Goal: Task Accomplishment & Management: Manage account settings

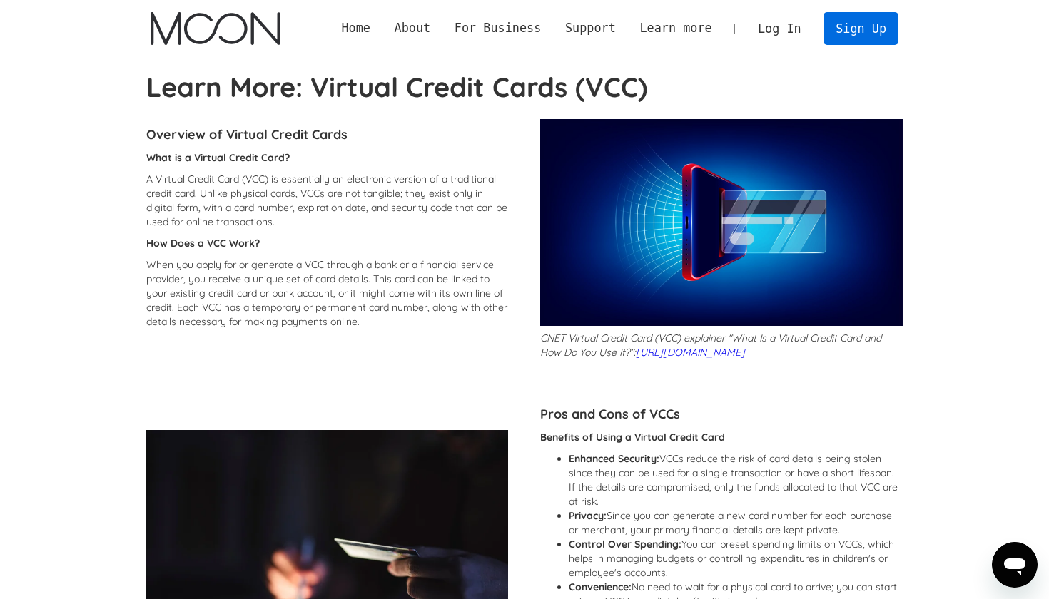
click at [858, 25] on link "Sign Up" at bounding box center [860, 28] width 74 height 32
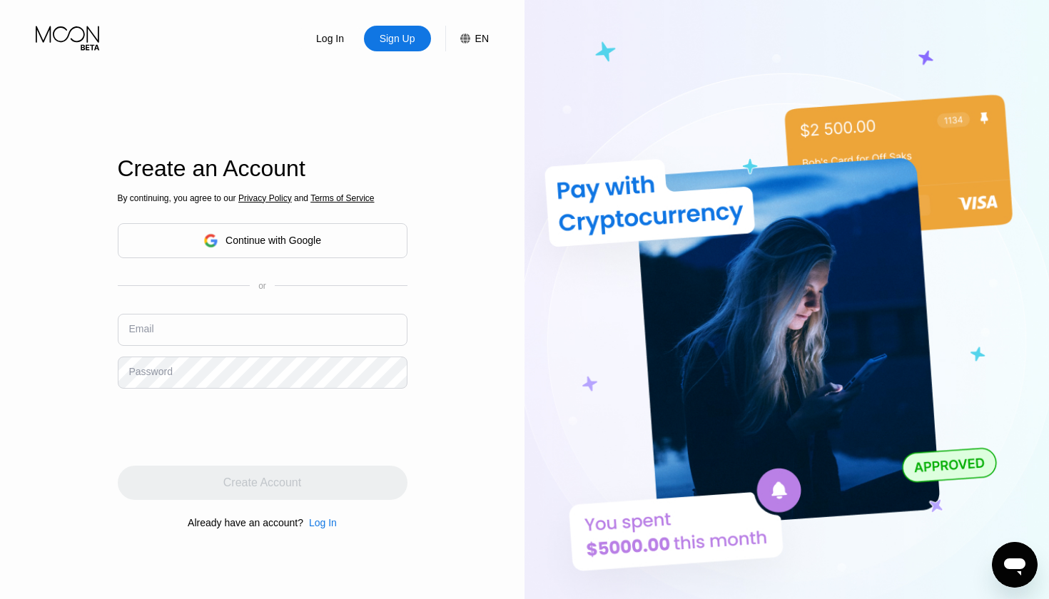
click at [203, 328] on input "text" at bounding box center [263, 330] width 290 height 32
click at [226, 278] on div "By continuing, you agree to our Privacy Policy and Terms of Service Continue wi…" at bounding box center [263, 360] width 290 height 343
click at [208, 335] on input "text" at bounding box center [263, 330] width 290 height 32
type input "[EMAIL_ADDRESS][DOMAIN_NAME]"
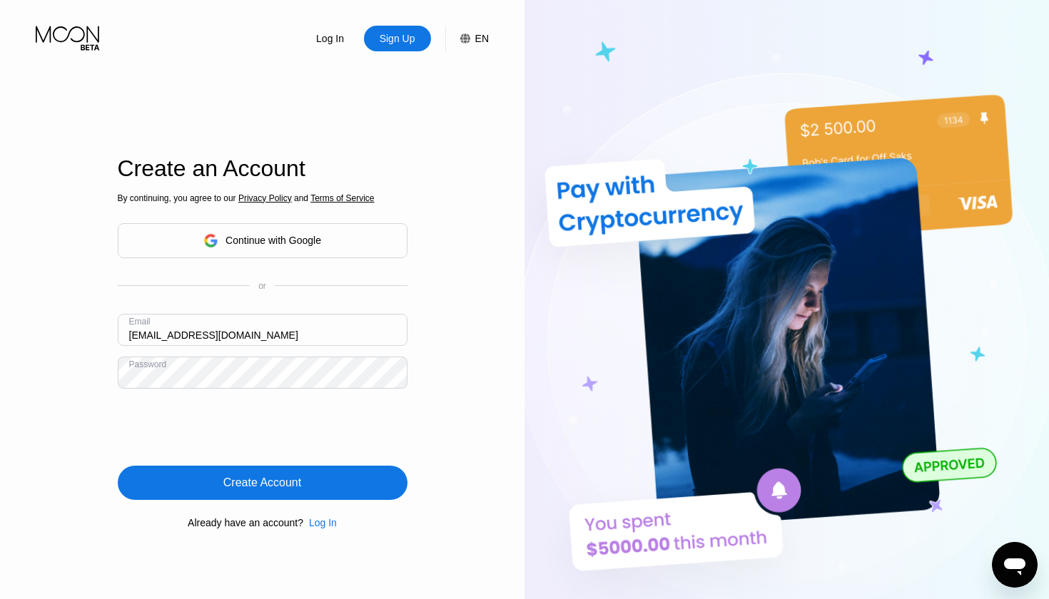
click at [244, 478] on div "Create Account" at bounding box center [262, 483] width 78 height 14
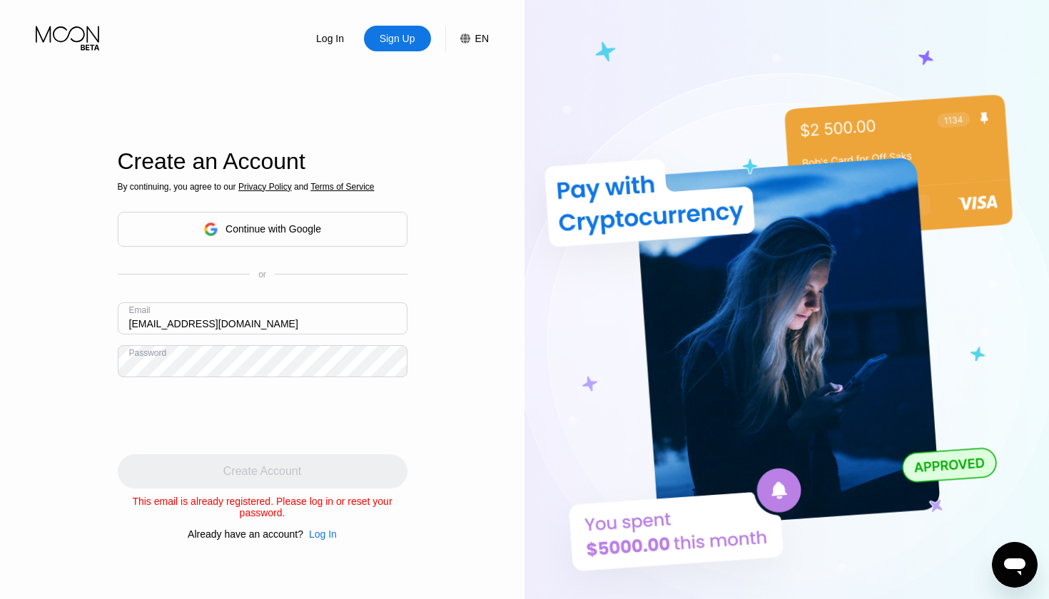
click at [320, 538] on div "Log In" at bounding box center [323, 534] width 28 height 11
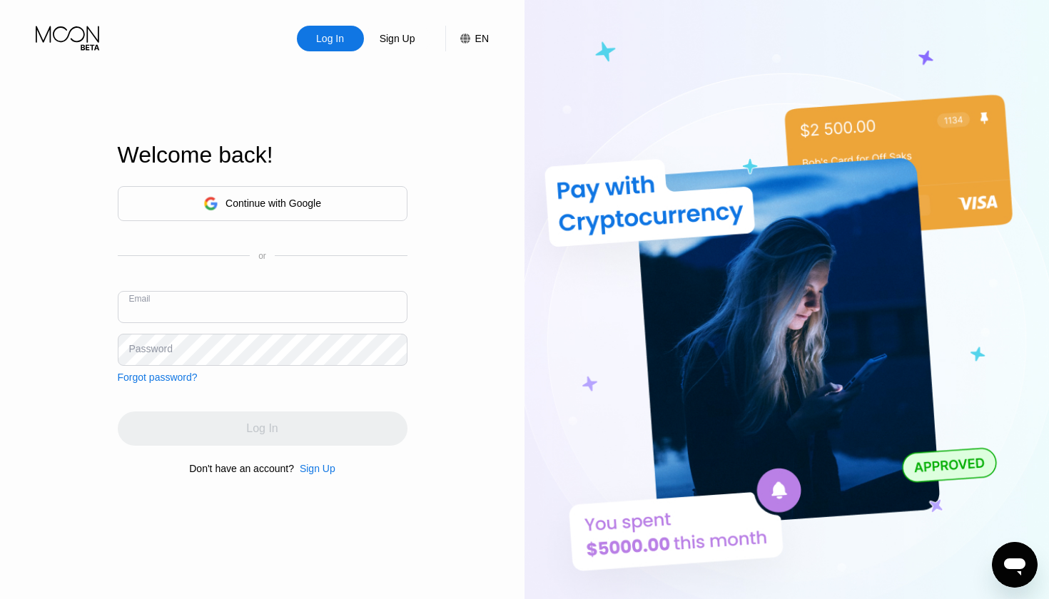
click at [168, 378] on div "Forgot password?" at bounding box center [158, 377] width 80 height 11
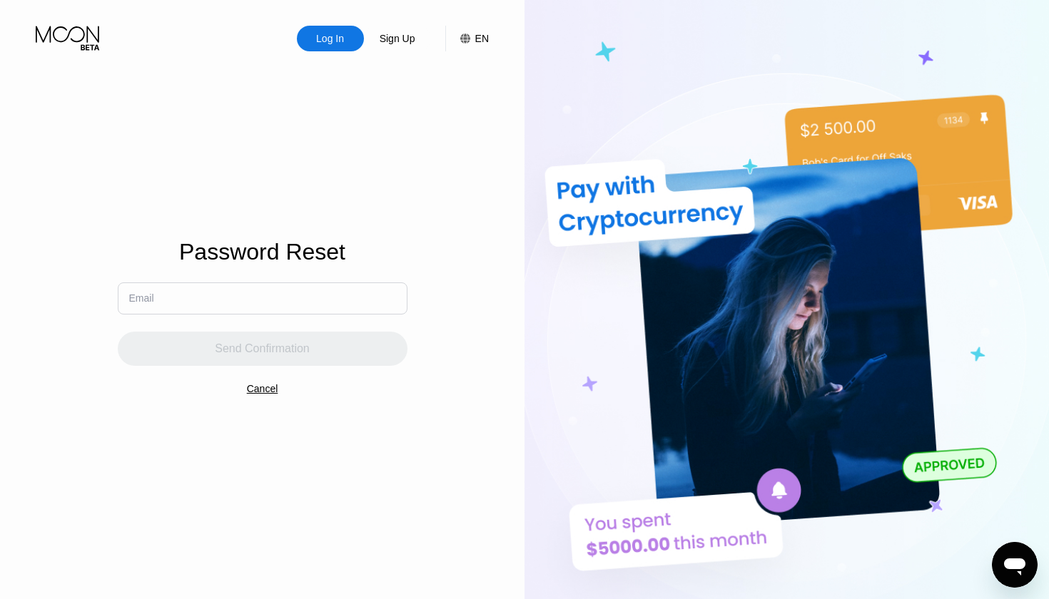
click at [252, 303] on input "text" at bounding box center [263, 299] width 290 height 32
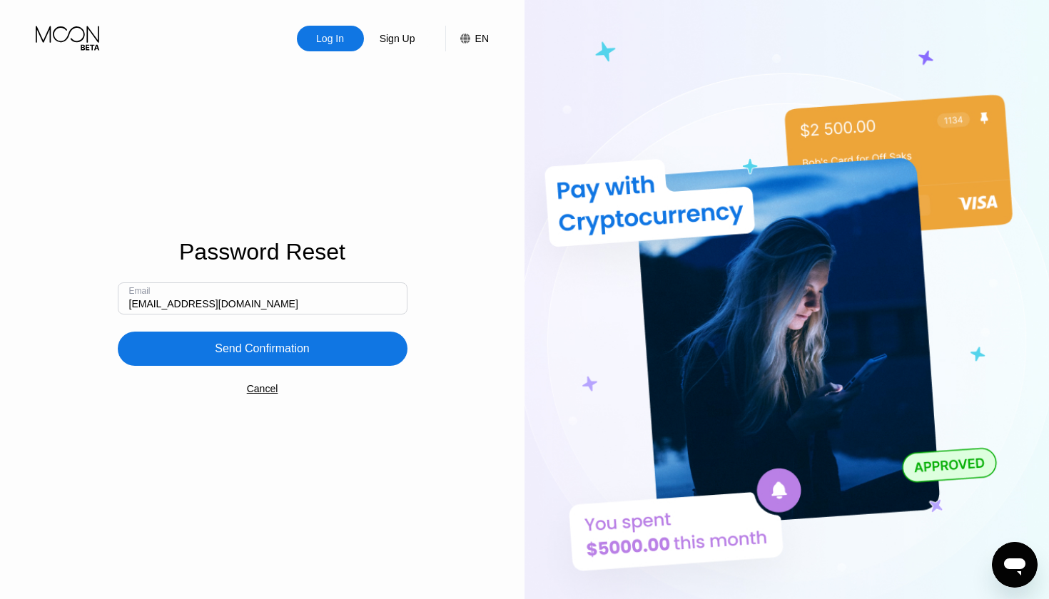
type input "[EMAIL_ADDRESS][DOMAIN_NAME]"
click at [253, 347] on div "Send Confirmation" at bounding box center [262, 349] width 95 height 14
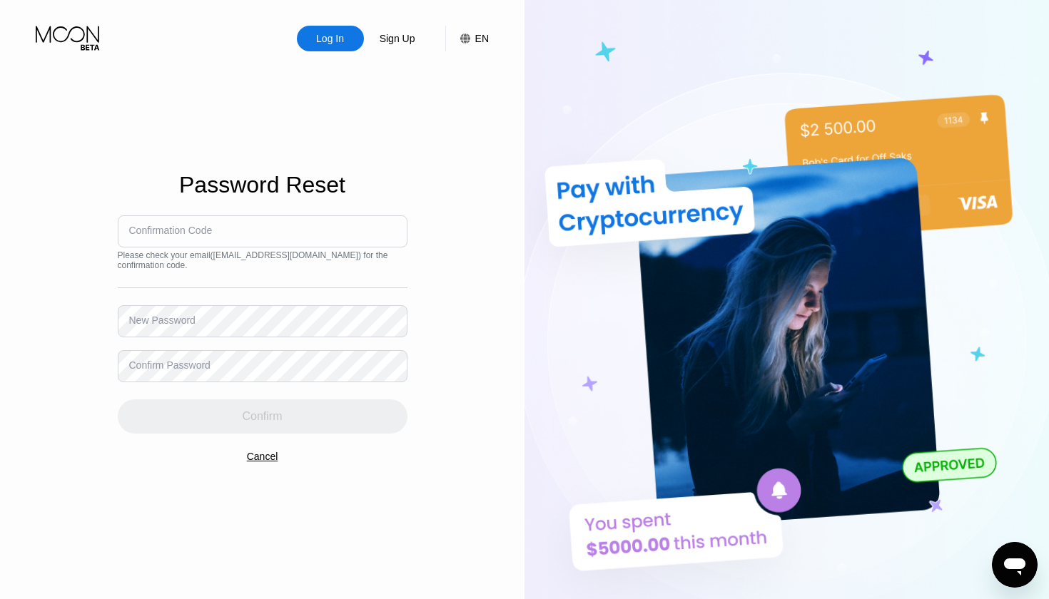
click at [233, 232] on input at bounding box center [263, 231] width 290 height 32
type input "208128"
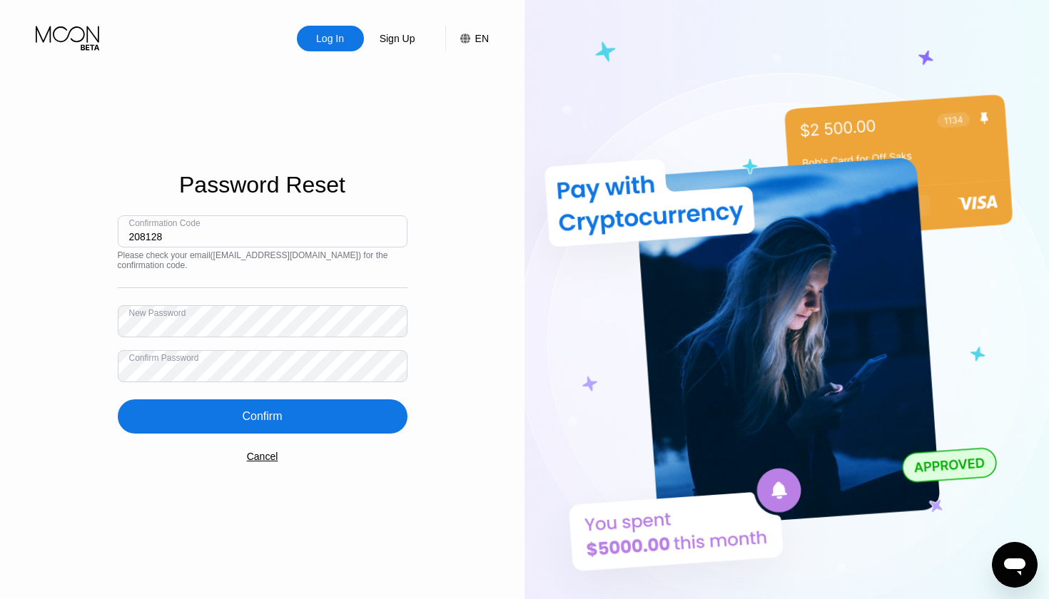
click at [240, 419] on div "Confirm" at bounding box center [263, 417] width 290 height 34
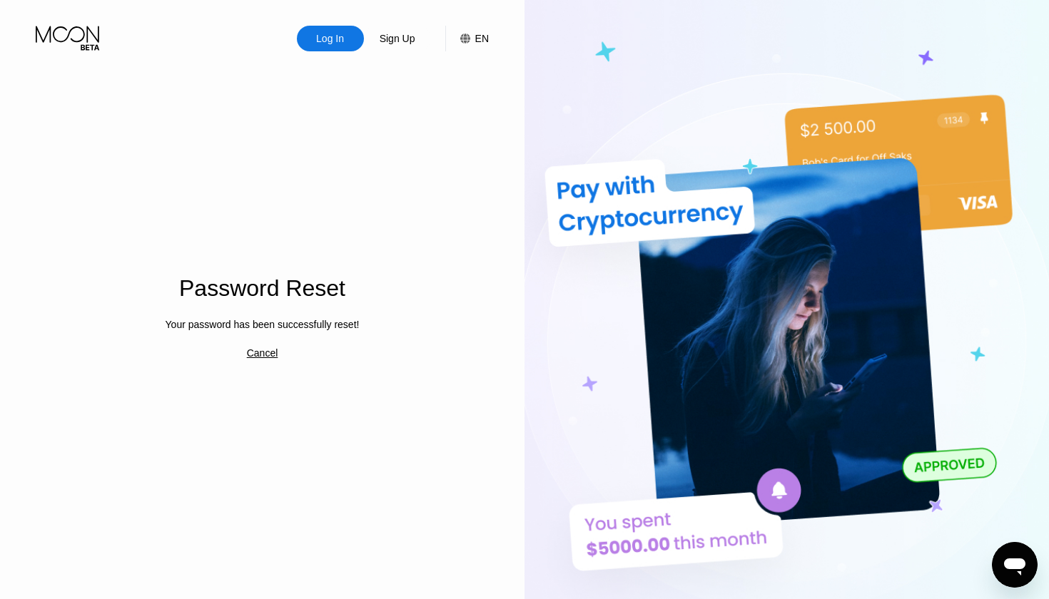
click at [224, 325] on div "Your password has been successfully reset!" at bounding box center [263, 324] width 194 height 11
click at [326, 36] on div "Log In" at bounding box center [330, 38] width 31 height 14
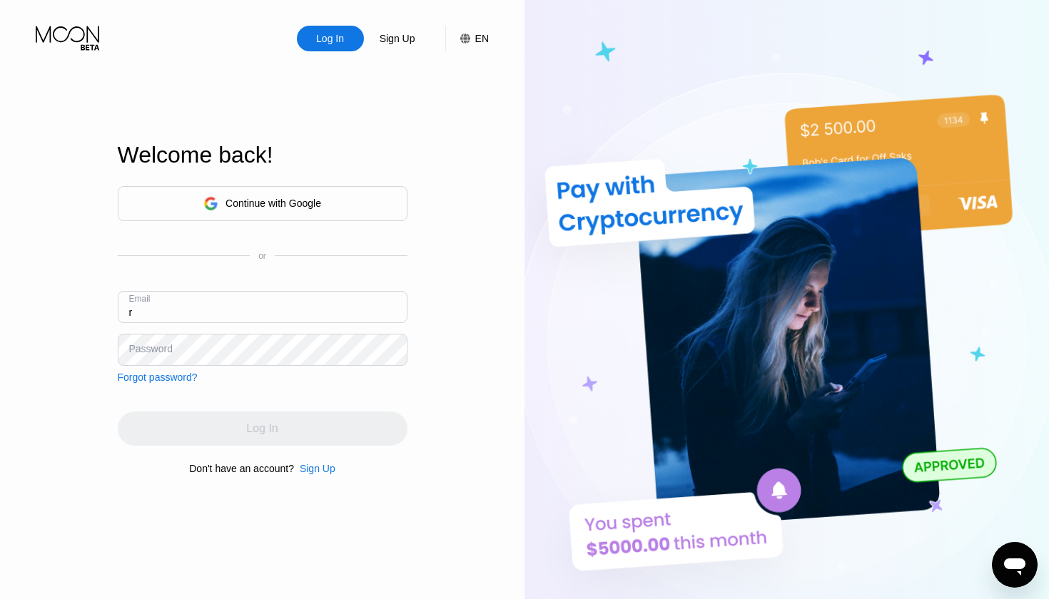
type input "[EMAIL_ADDRESS][DOMAIN_NAME]"
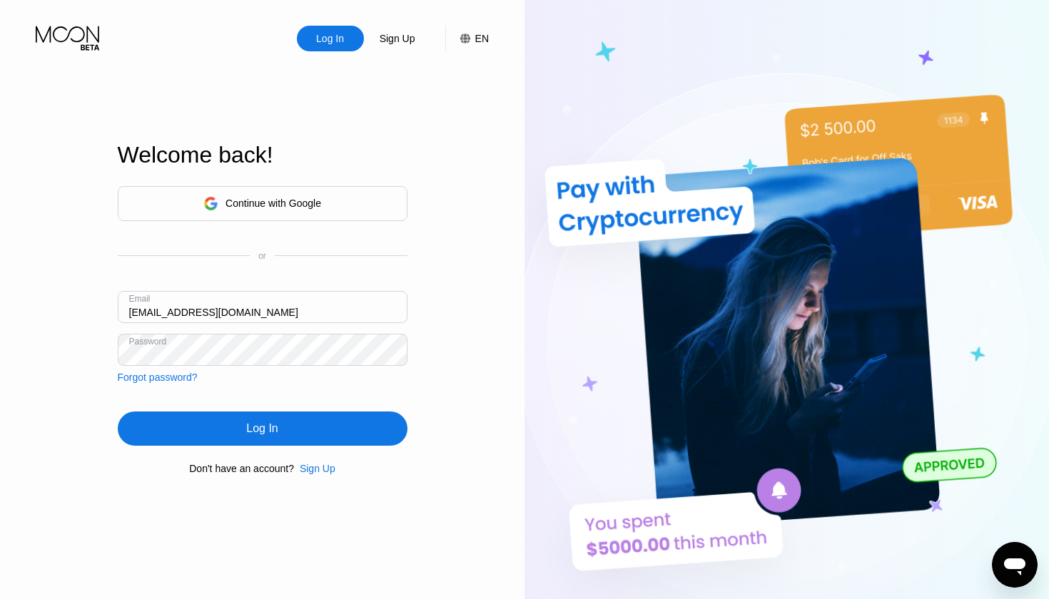
click at [261, 418] on div "Log In" at bounding box center [263, 429] width 290 height 34
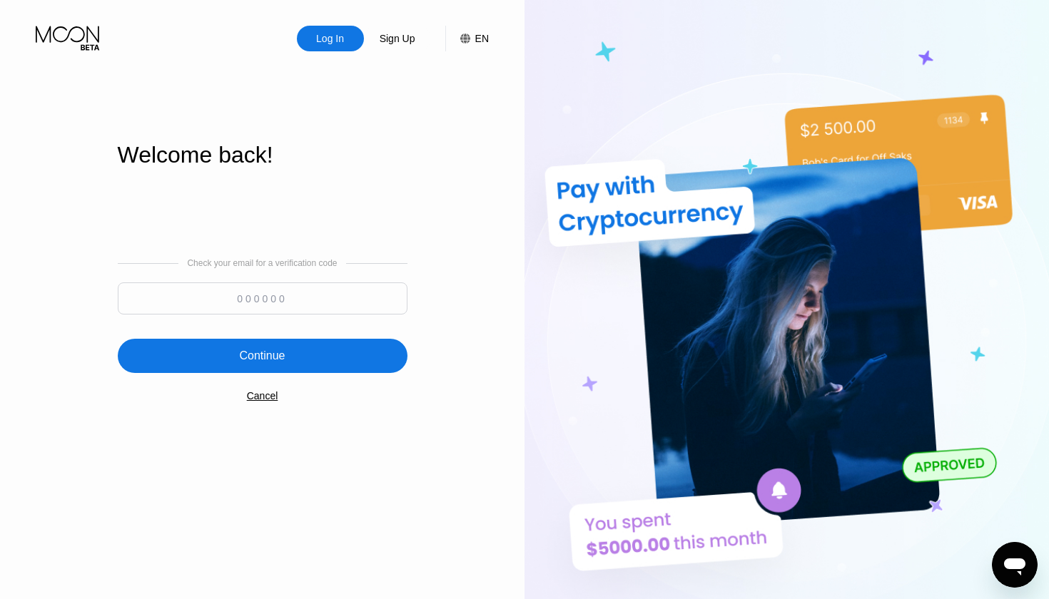
click at [292, 304] on input at bounding box center [263, 299] width 290 height 32
type input "764386"
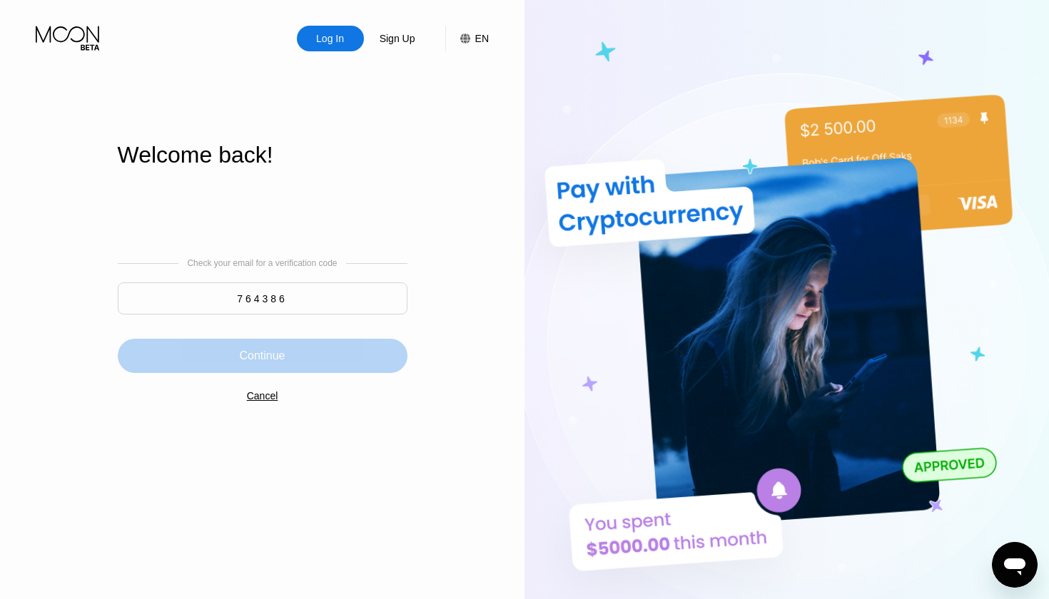
click at [296, 367] on div "Continue" at bounding box center [263, 356] width 290 height 34
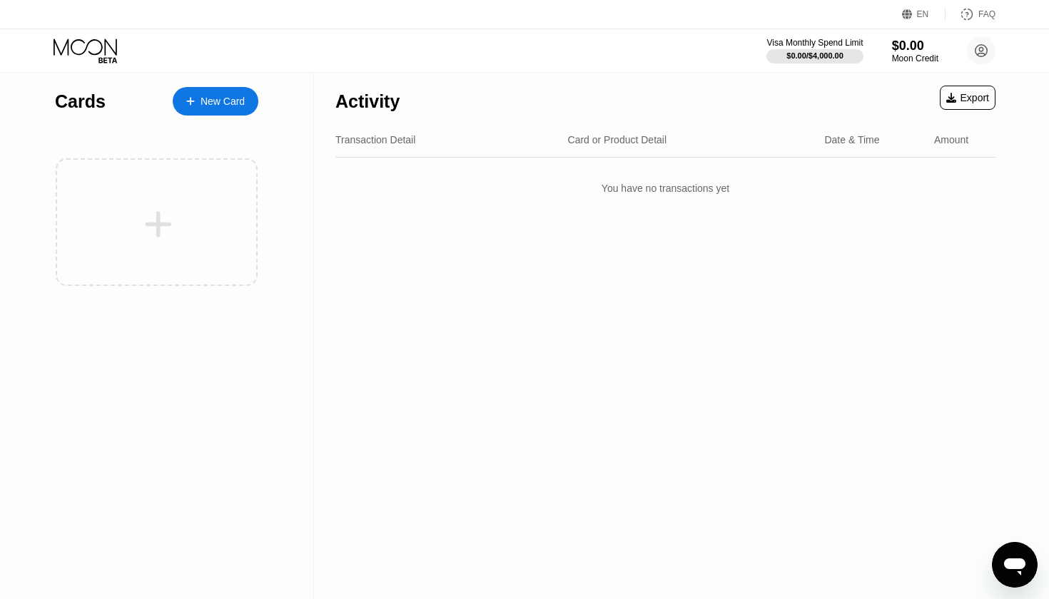
click at [218, 104] on div "New Card" at bounding box center [222, 102] width 44 height 12
